Goal: Transaction & Acquisition: Purchase product/service

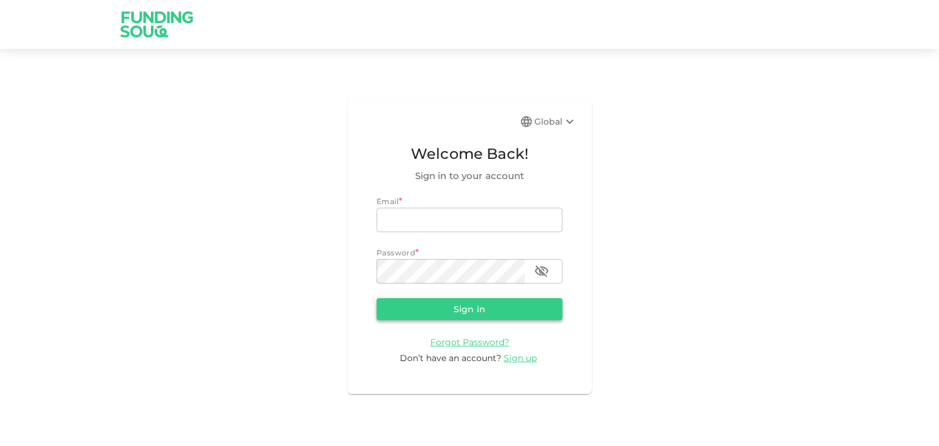
type input "[EMAIL_ADDRESS][DOMAIN_NAME]"
click at [466, 310] on button "Sign in" at bounding box center [469, 309] width 186 height 22
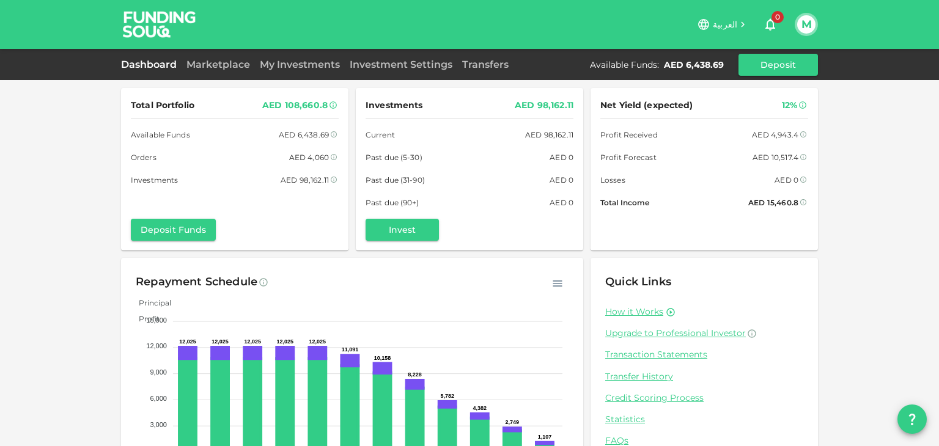
scroll to position [60, 0]
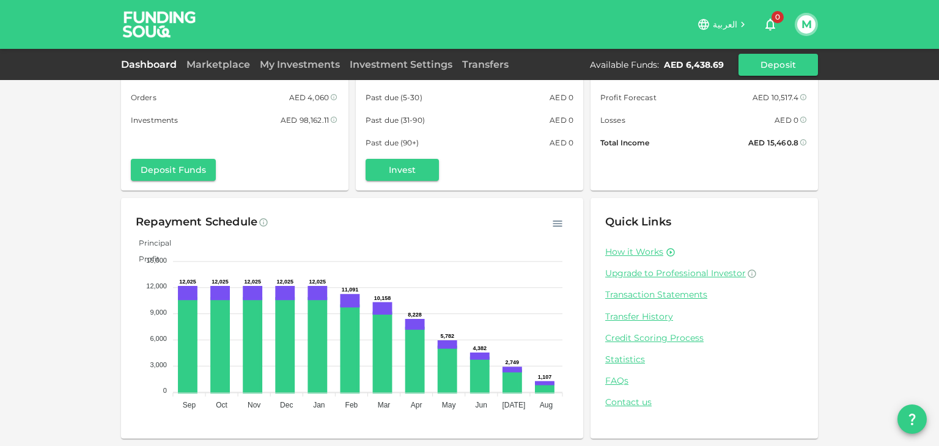
click at [227, 57] on div "Marketplace" at bounding box center [218, 64] width 73 height 15
click at [223, 62] on link "Marketplace" at bounding box center [218, 65] width 73 height 12
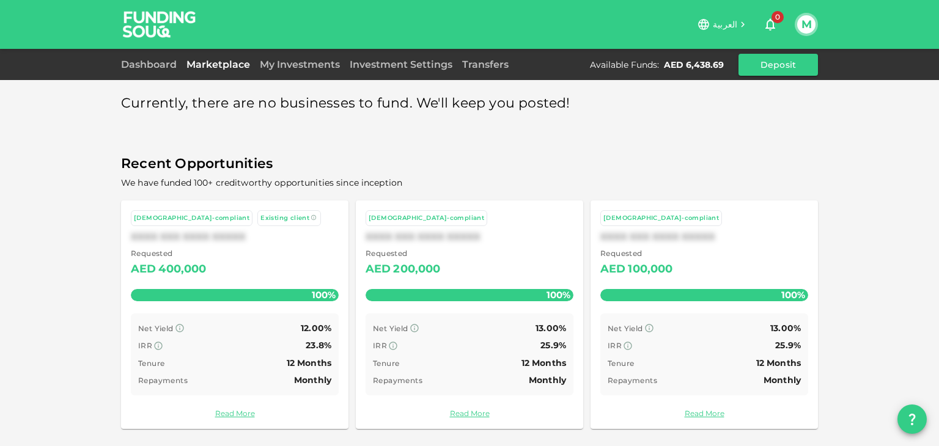
scroll to position [6, 0]
